Goal: Task Accomplishment & Management: Complete application form

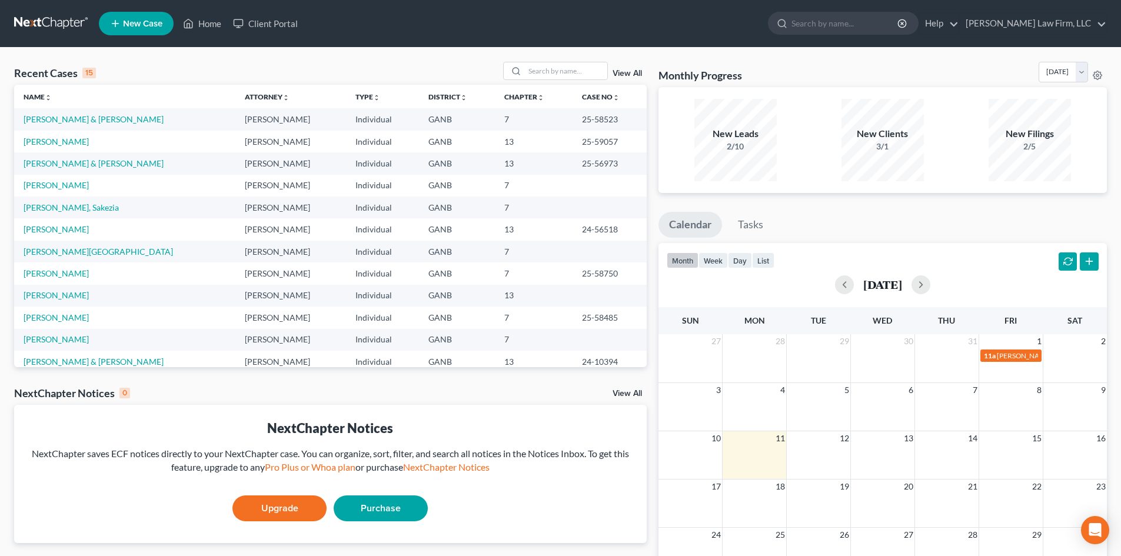
click at [45, 179] on td "[PERSON_NAME]" at bounding box center [124, 186] width 221 height 22
click at [45, 185] on link "[PERSON_NAME]" at bounding box center [56, 185] width 65 height 10
select select "10"
select select "6"
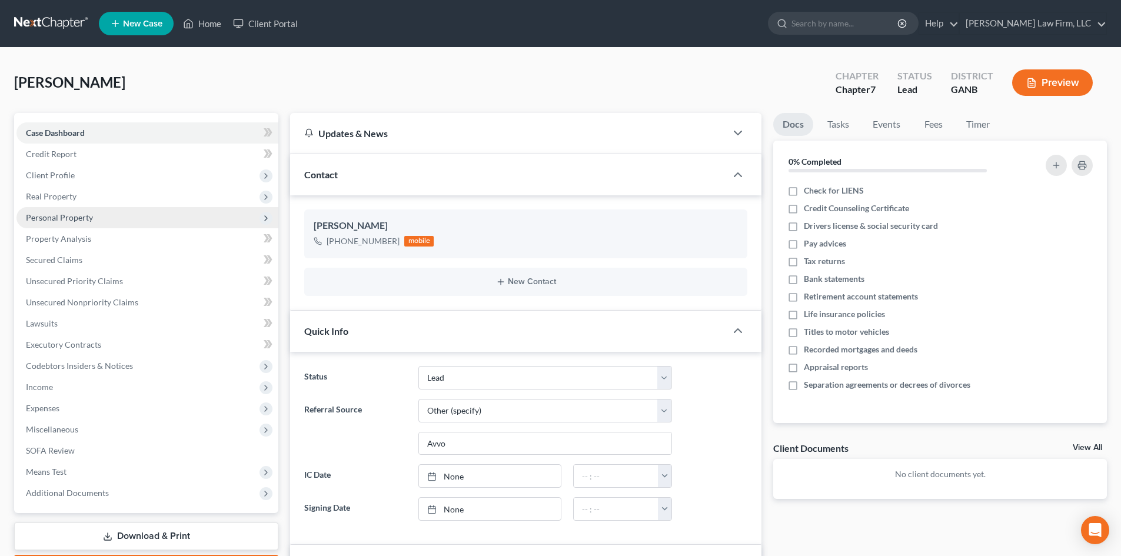
click at [46, 212] on span "Personal Property" at bounding box center [59, 217] width 67 height 10
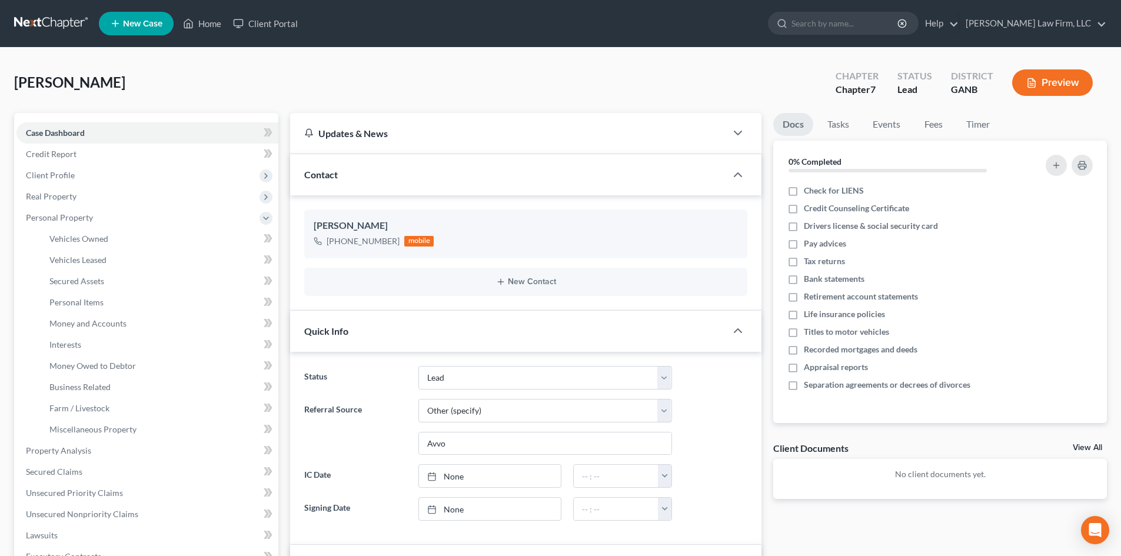
click at [1078, 88] on button "Preview" at bounding box center [1052, 82] width 81 height 26
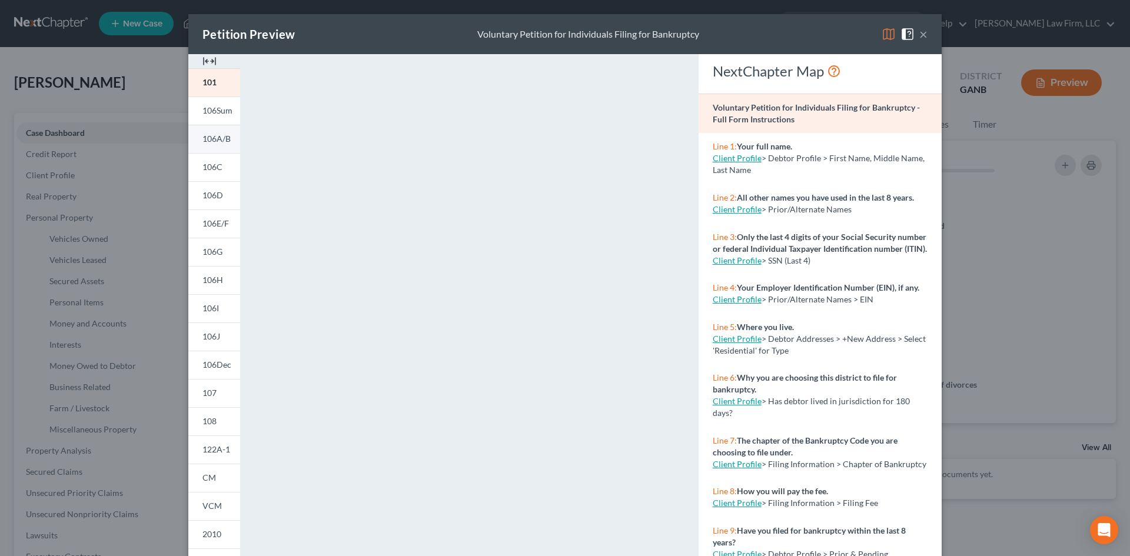
click at [216, 137] on span "106A/B" at bounding box center [216, 139] width 28 height 10
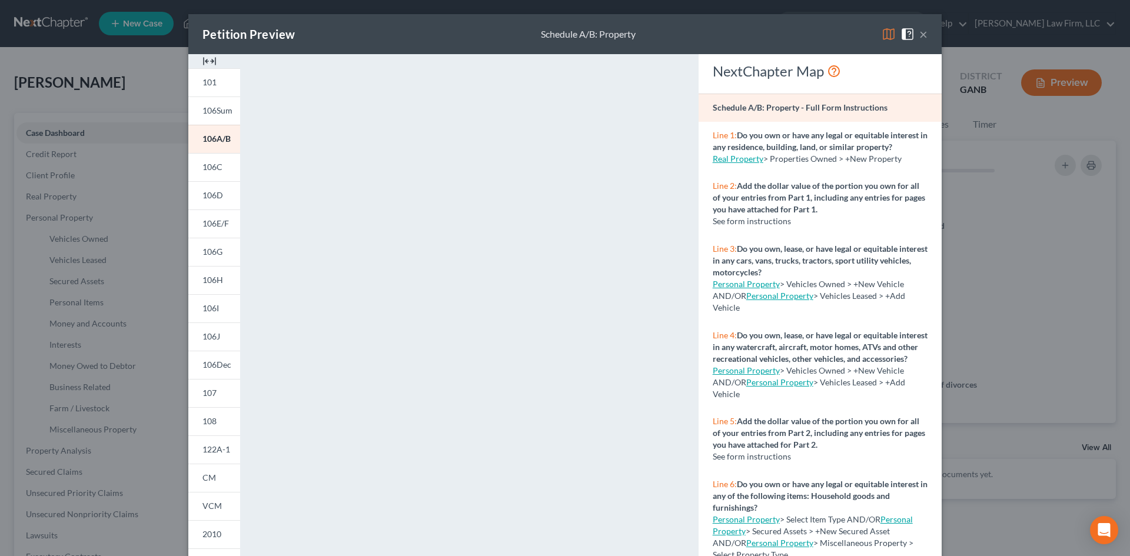
click at [919, 34] on button "×" at bounding box center [923, 34] width 8 height 14
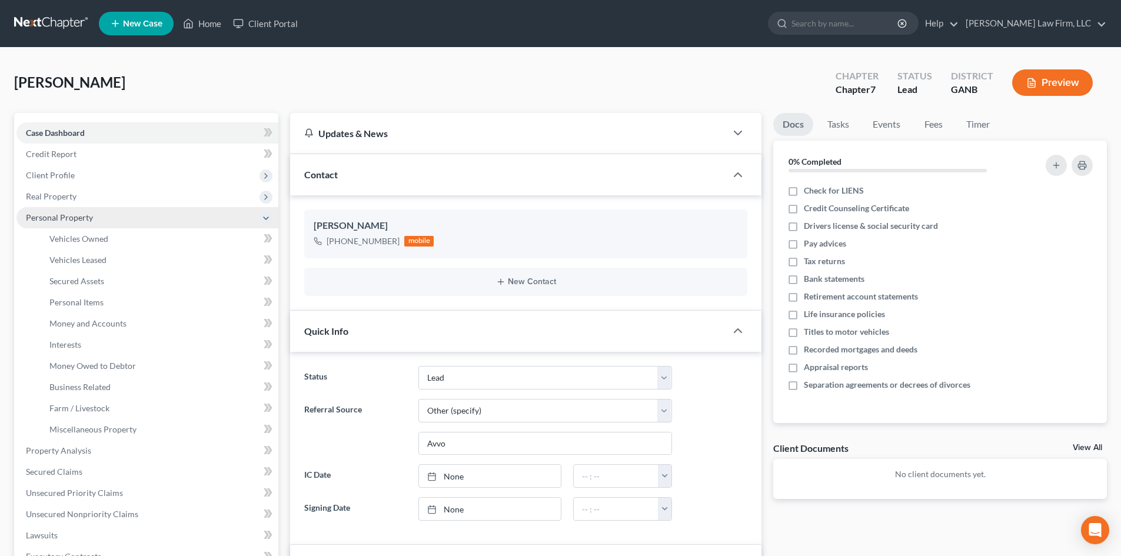
click at [44, 216] on span "Personal Property" at bounding box center [59, 217] width 67 height 10
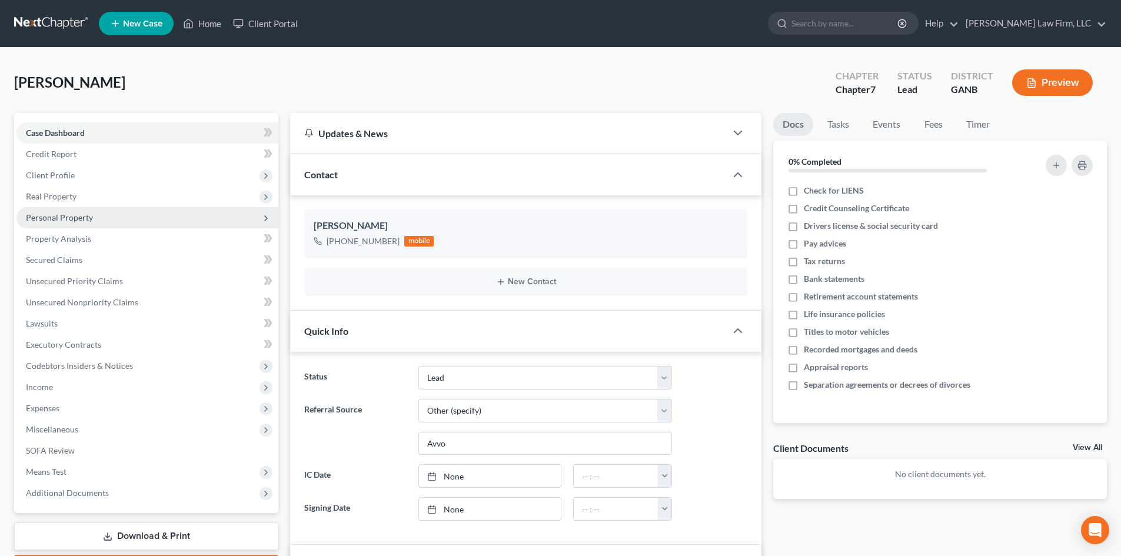
click at [45, 216] on span "Personal Property" at bounding box center [59, 217] width 67 height 10
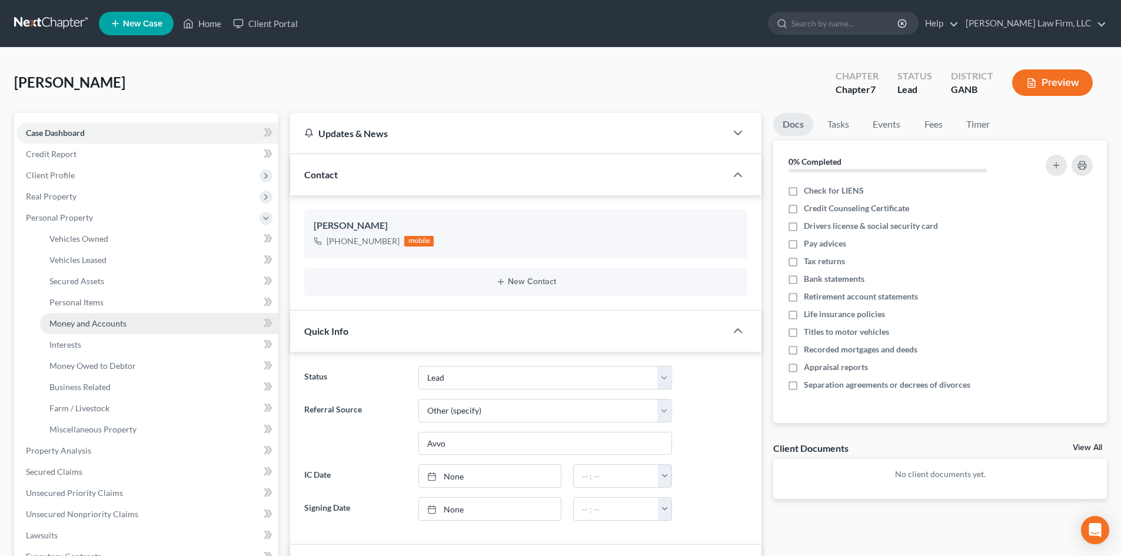
click at [95, 319] on span "Money and Accounts" at bounding box center [87, 323] width 77 height 10
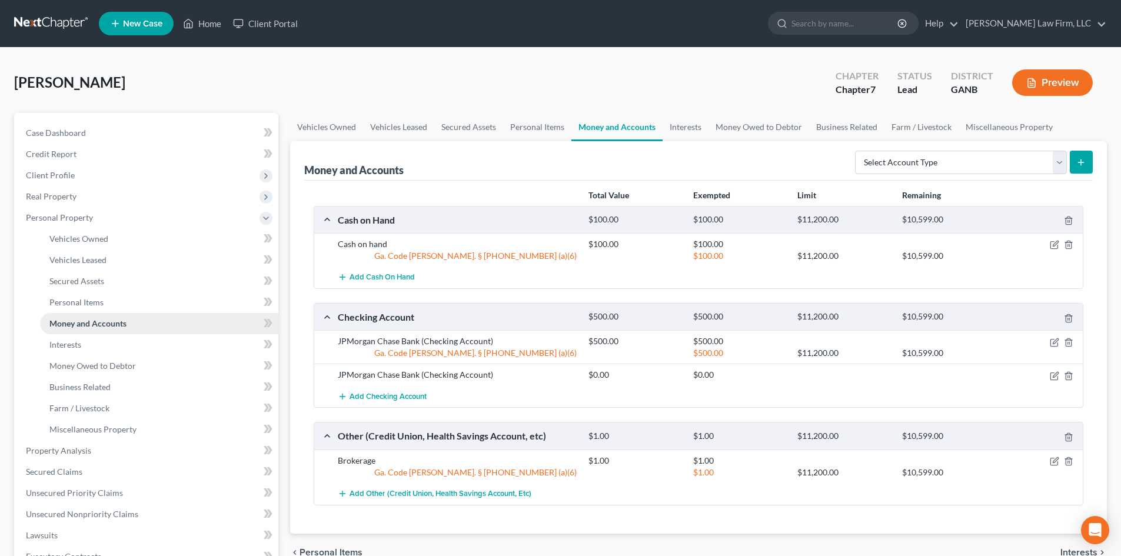
scroll to position [78, 0]
